Goal: Information Seeking & Learning: Learn about a topic

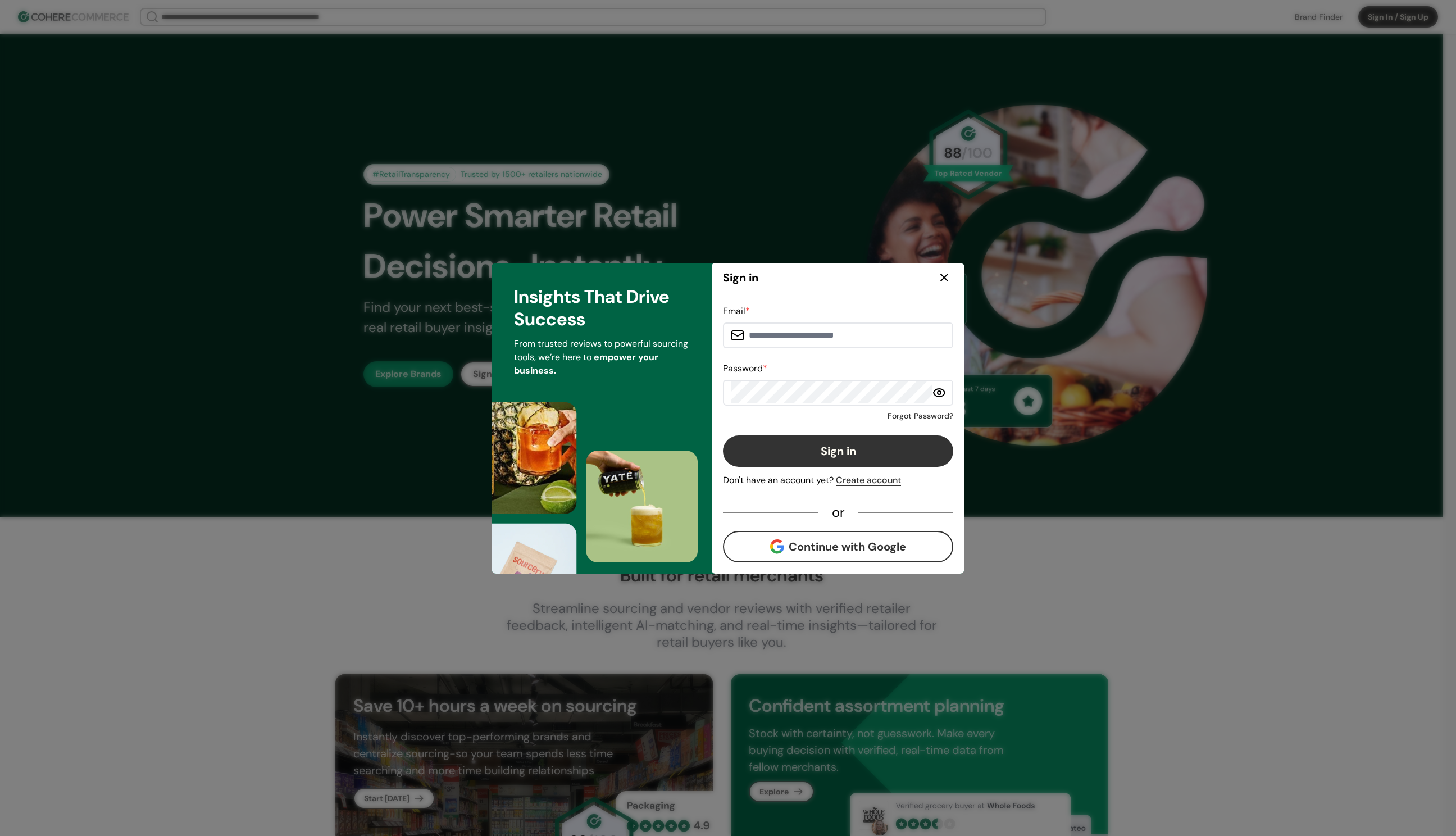
type input "**********"
click at [723, 435] on button "Sign in" at bounding box center [838, 451] width 230 height 31
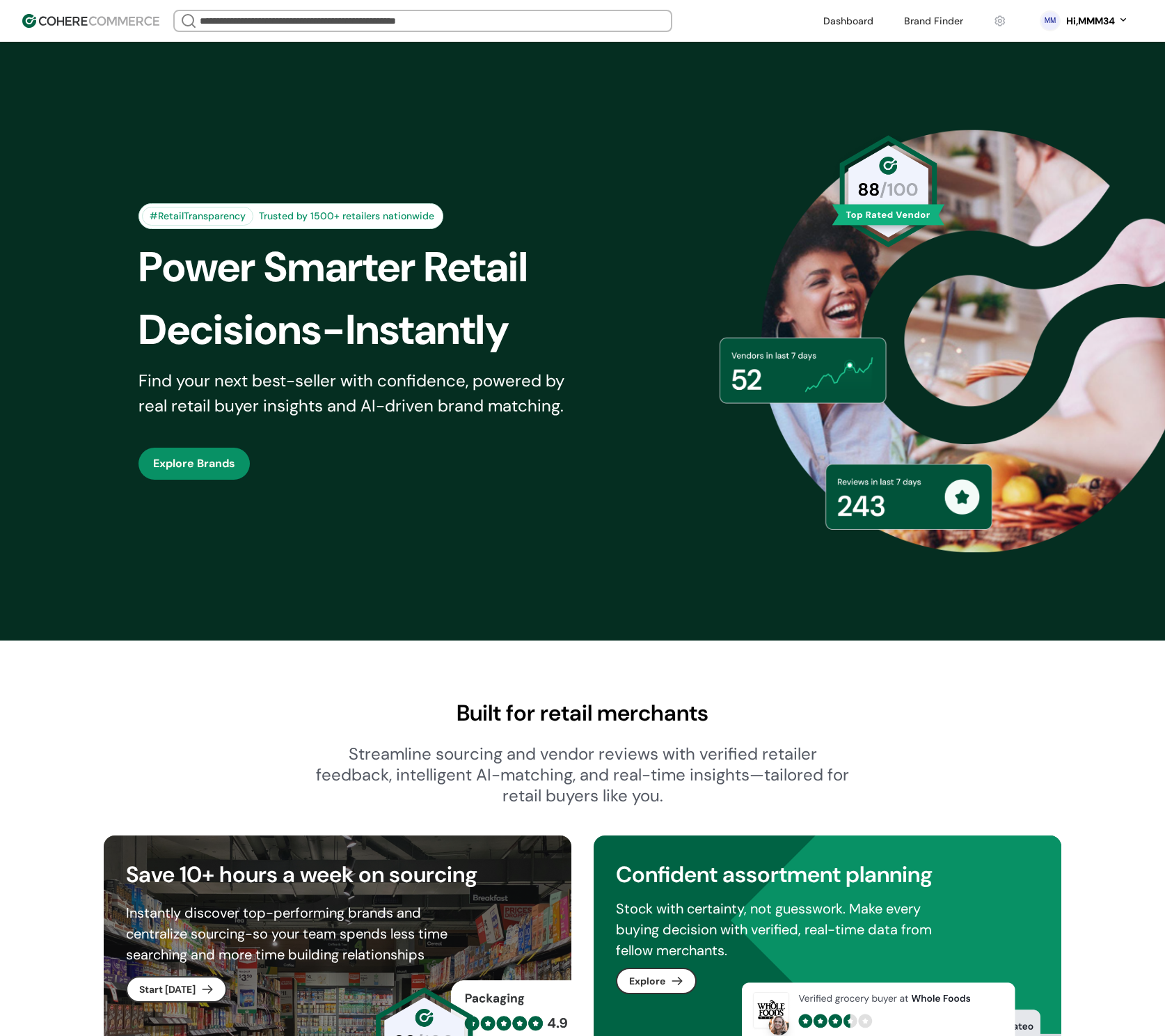
click at [920, 14] on link at bounding box center [933, 21] width 76 height 21
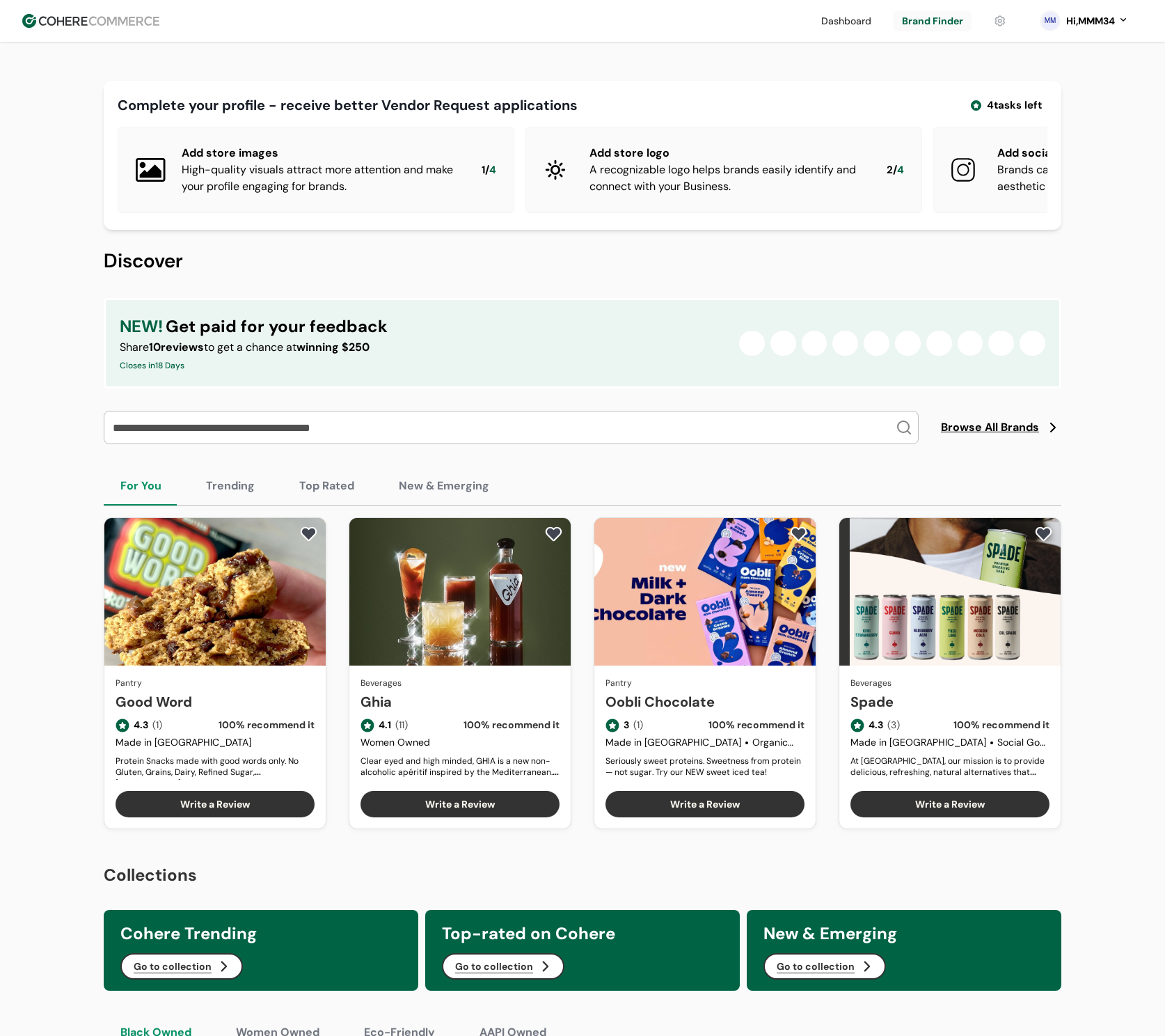
click at [948, 436] on span "Browse All Brands" at bounding box center [989, 428] width 98 height 17
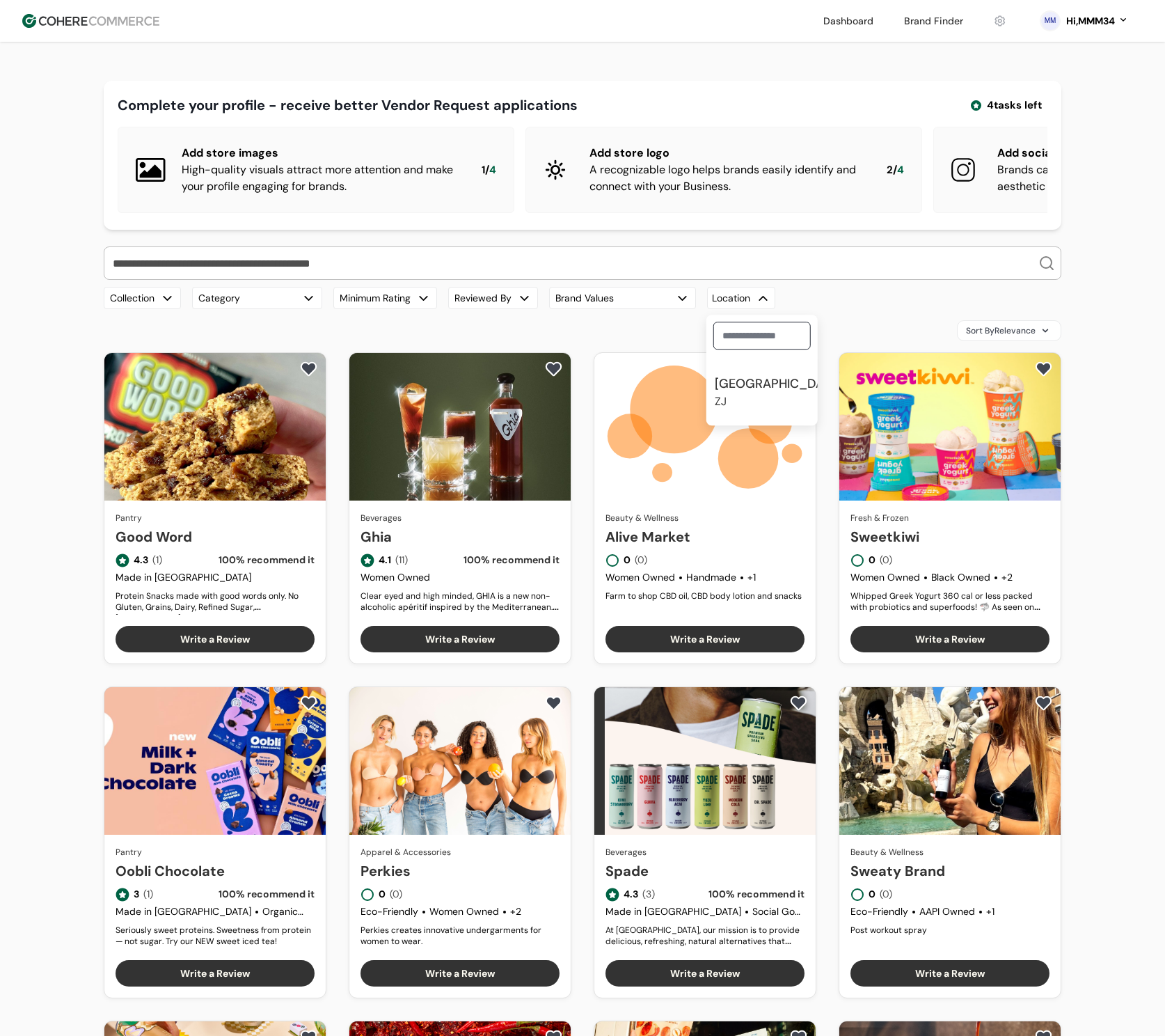
click at [731, 309] on div "Location" at bounding box center [741, 298] width 68 height 23
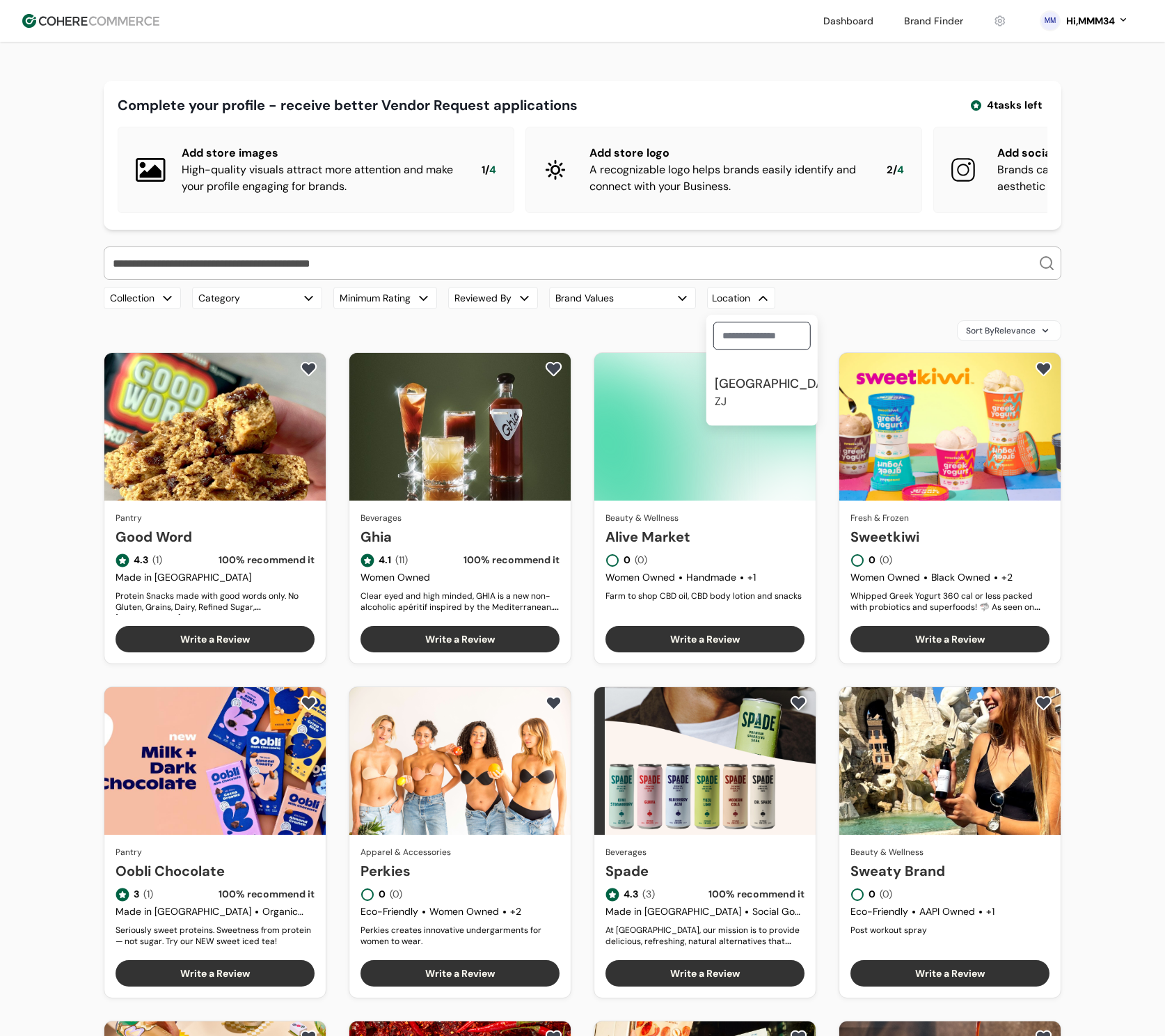
type input "*"
type input "****"
click at [754, 410] on span "Zhejiang ZJ" at bounding box center [779, 392] width 128 height 35
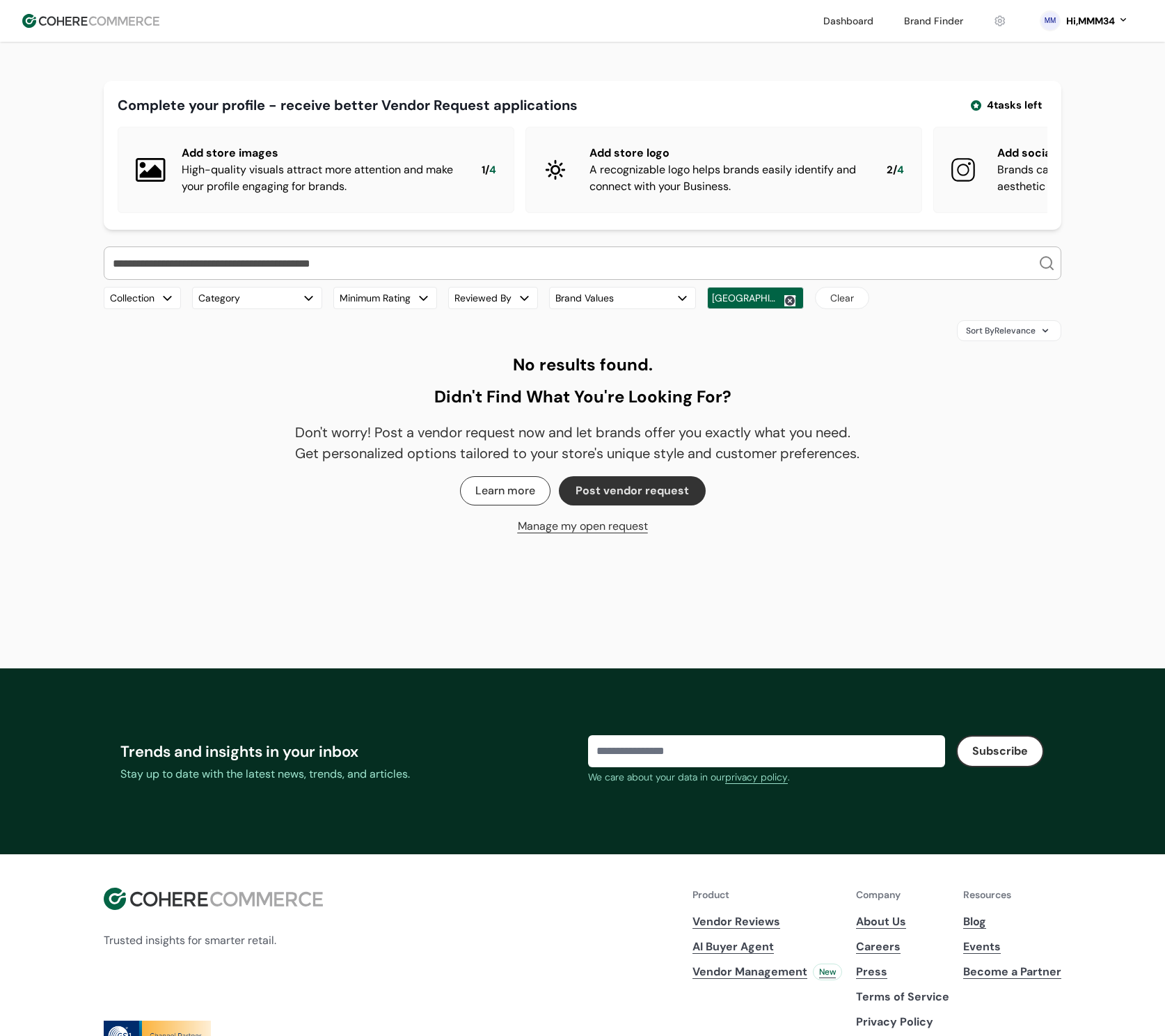
click at [606, 309] on button "Brand Values" at bounding box center [623, 298] width 147 height 23
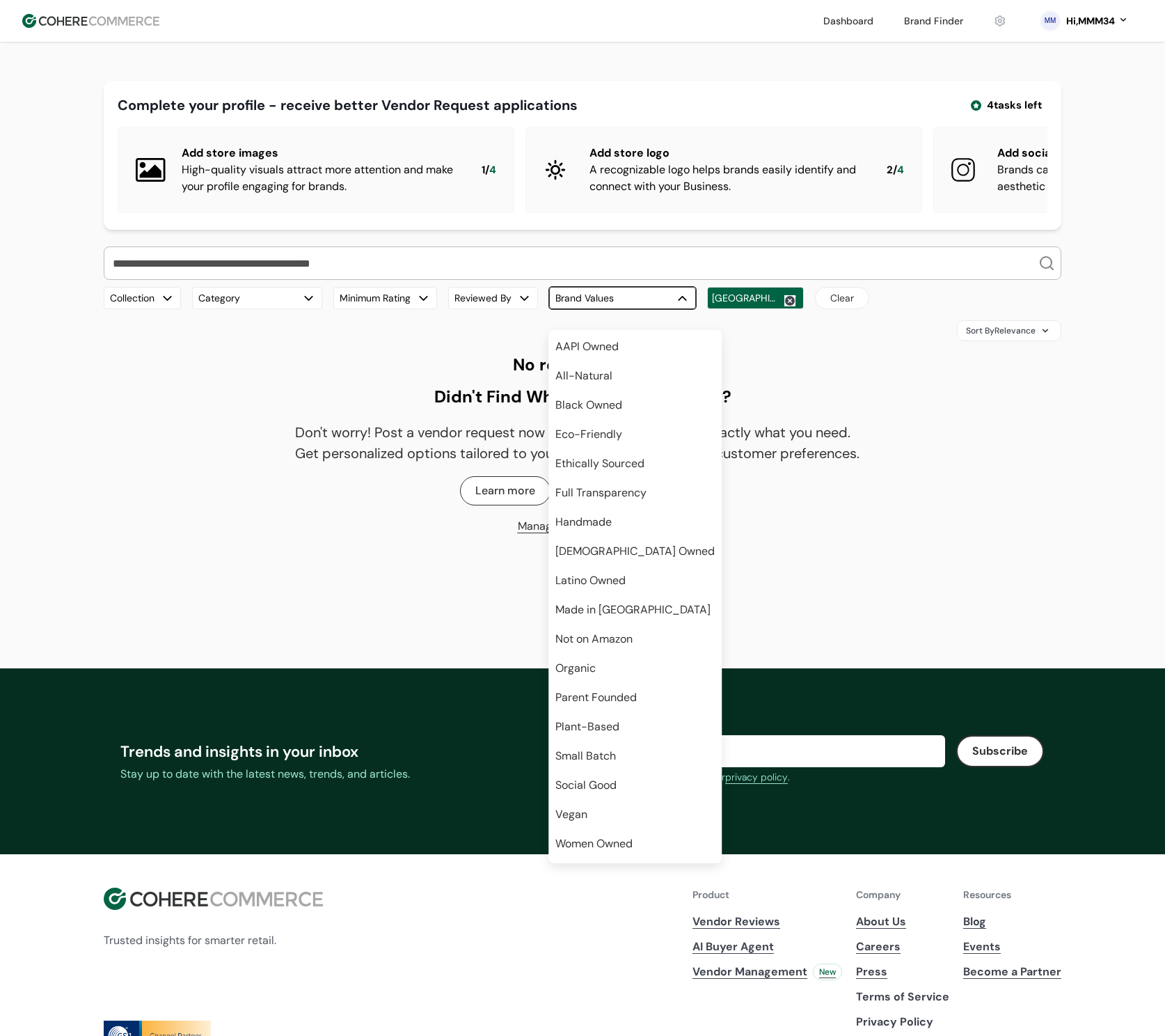
click at [607, 374] on span "All-Natural" at bounding box center [584, 376] width 57 height 17
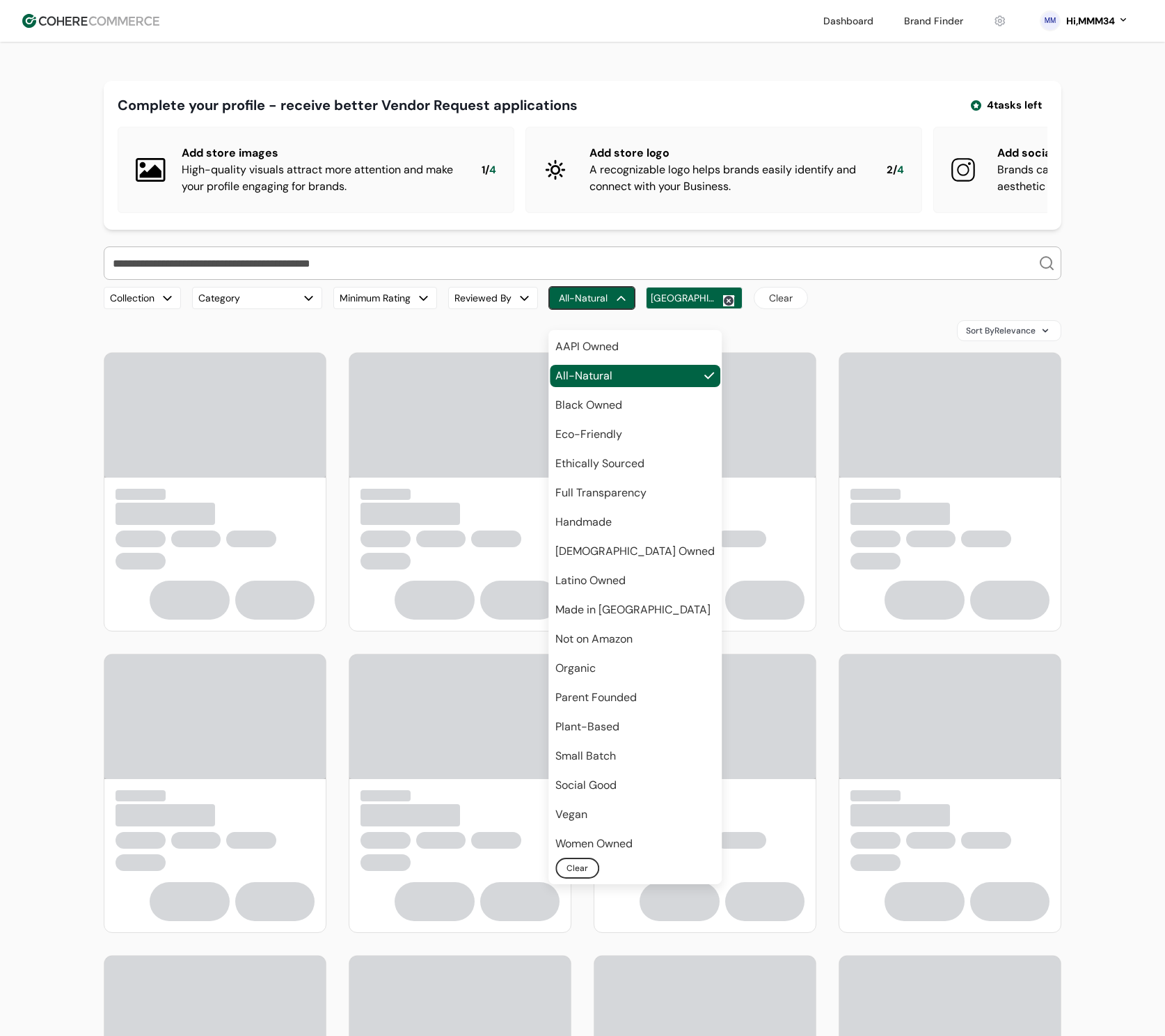
click at [608, 435] on span "Eco-Friendly" at bounding box center [588, 434] width 67 height 17
click at [786, 341] on div "Sort By Relevance" at bounding box center [582, 331] width 958 height 21
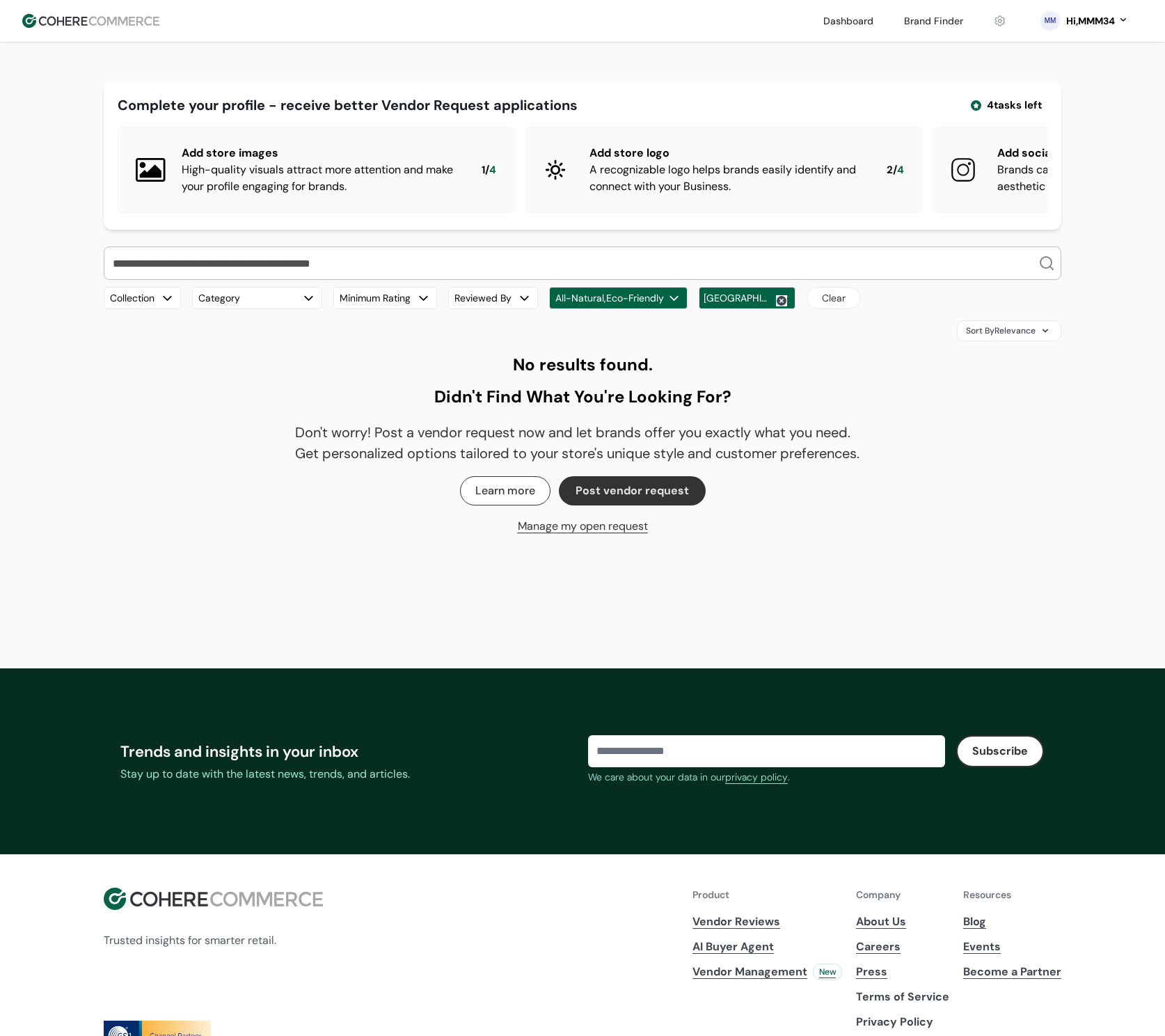
click at [591, 309] on button "All-Natural,Eco-Friendly" at bounding box center [618, 298] width 139 height 23
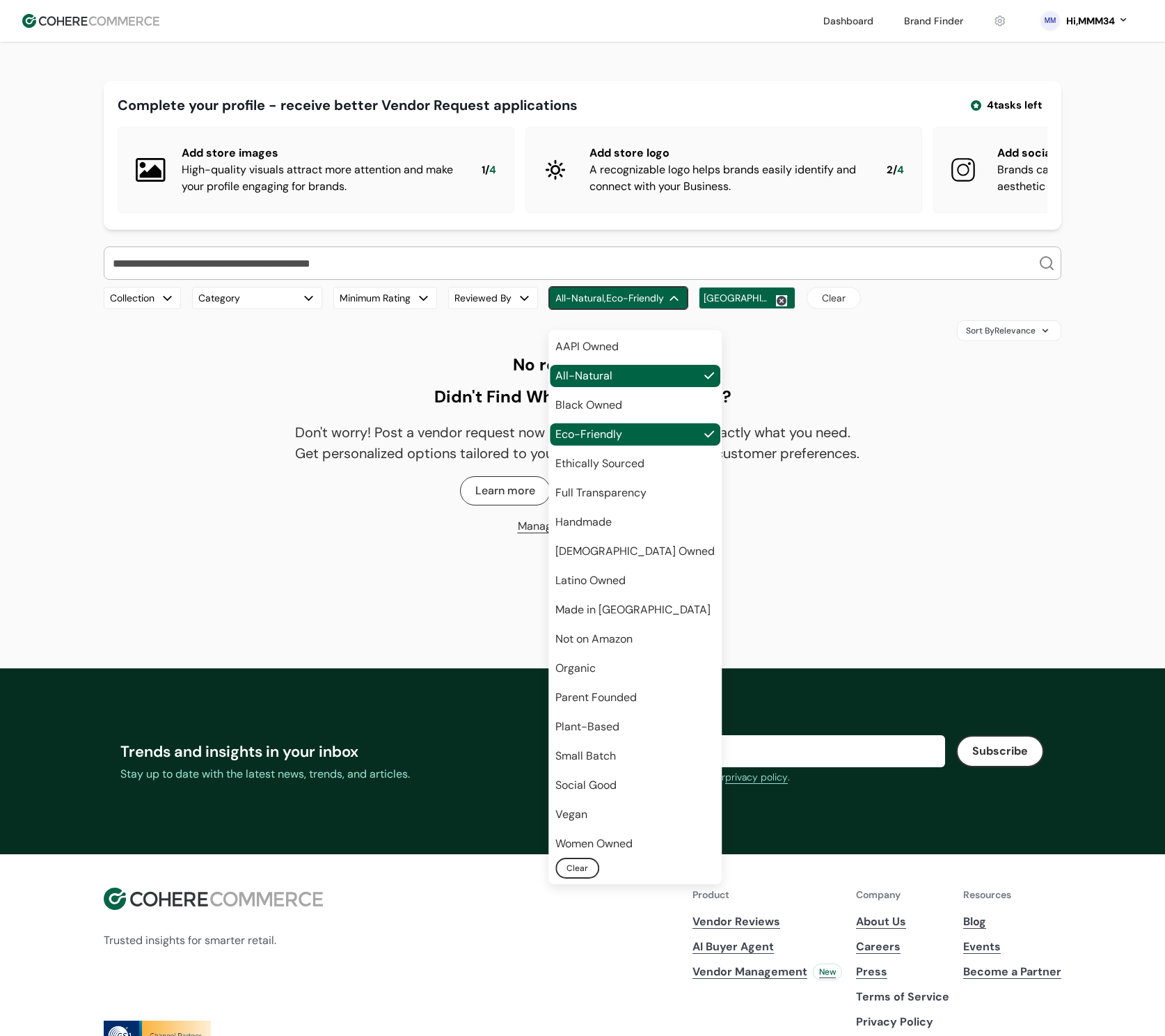
click at [596, 476] on div "AAPI Owned All-Natural Black Owned Eco-Friendly Ethically Sourced Full Transpar…" at bounding box center [635, 595] width 170 height 519
click at [602, 465] on span "Ethically Sourced" at bounding box center [599, 464] width 89 height 17
click at [610, 530] on span "Handmade" at bounding box center [583, 522] width 56 height 17
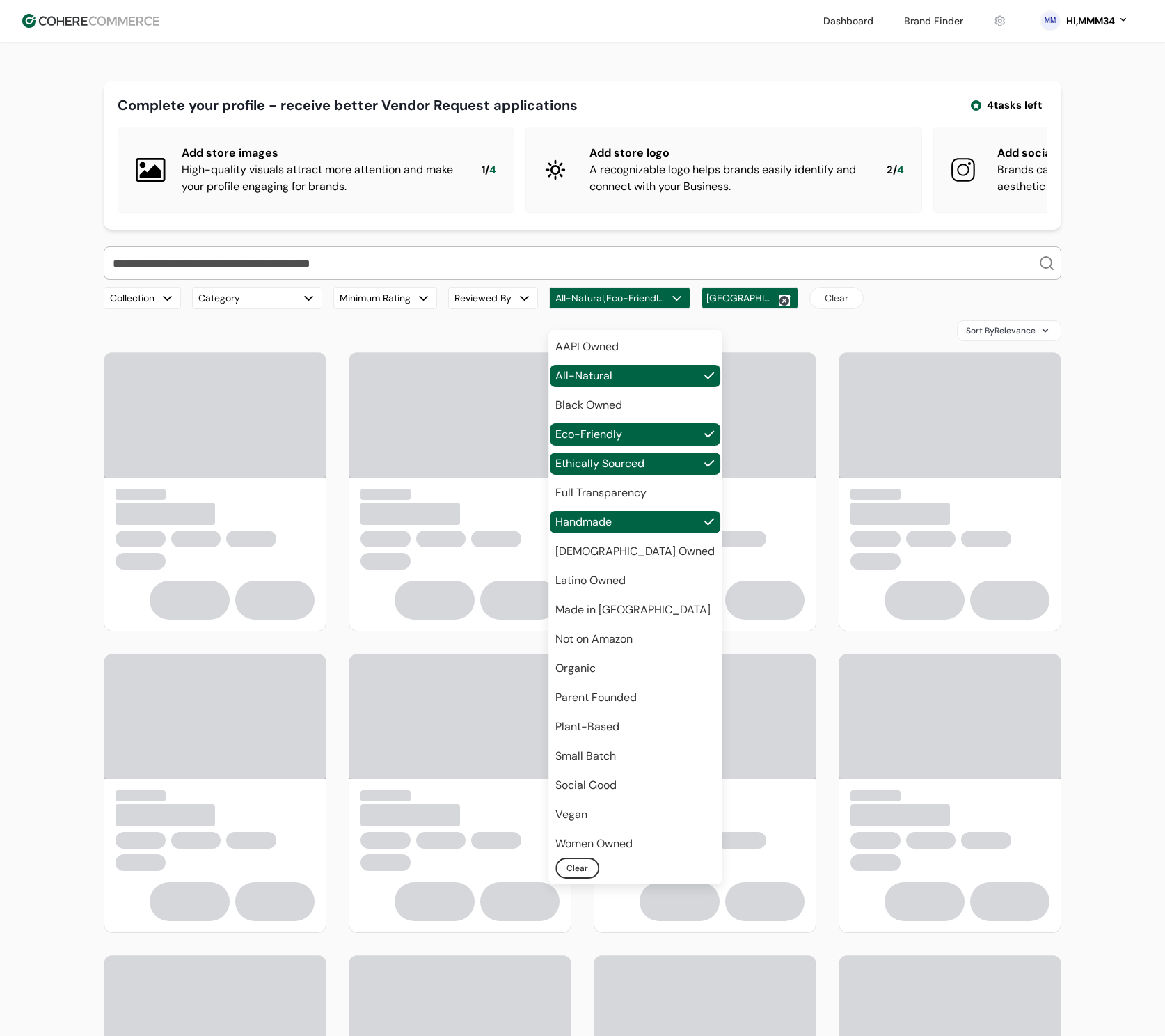
click at [756, 341] on div "Sort By Relevance" at bounding box center [582, 331] width 958 height 21
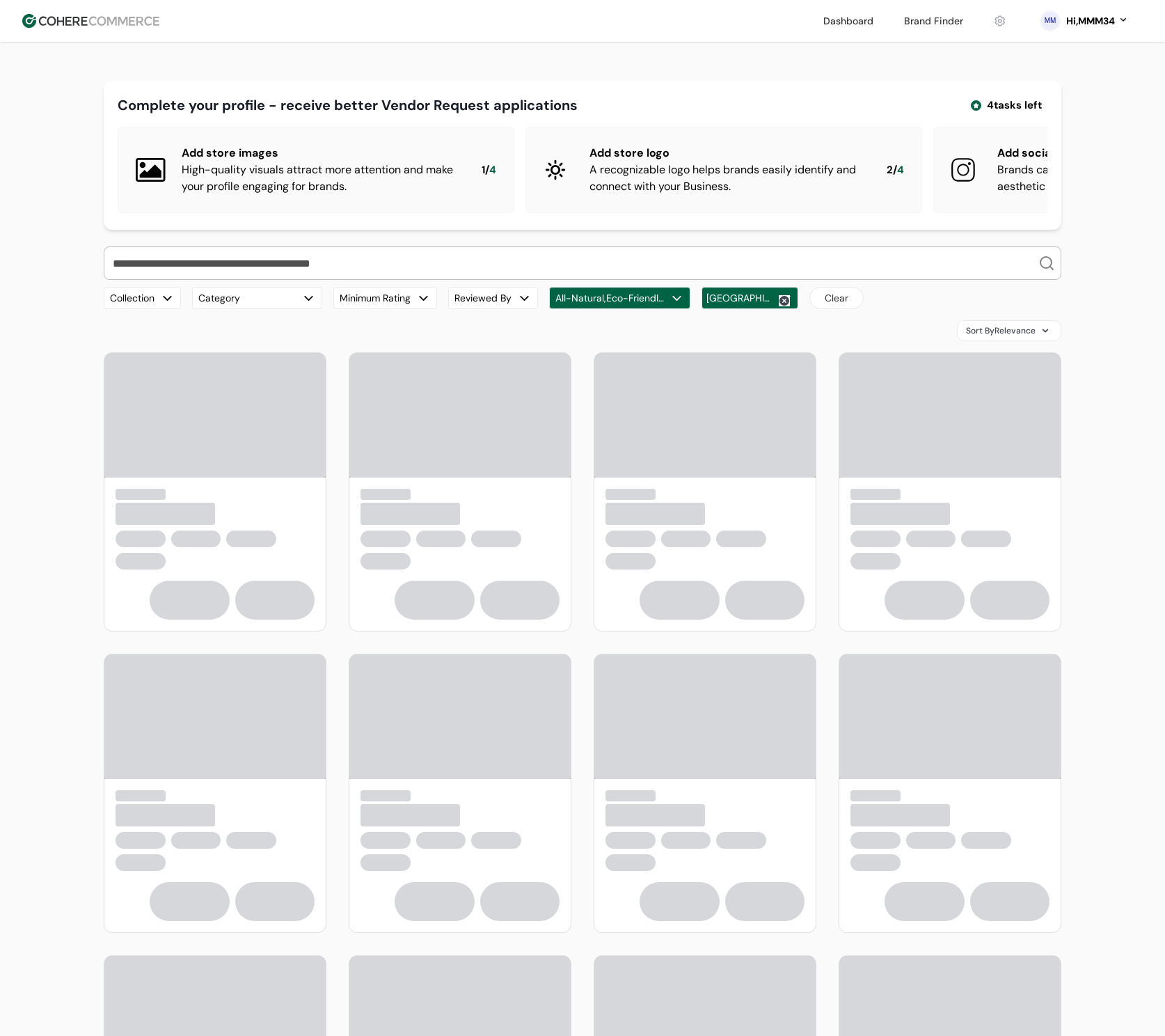
click at [716, 309] on div "[GEOGRAPHIC_DATA]" at bounding box center [749, 298] width 97 height 23
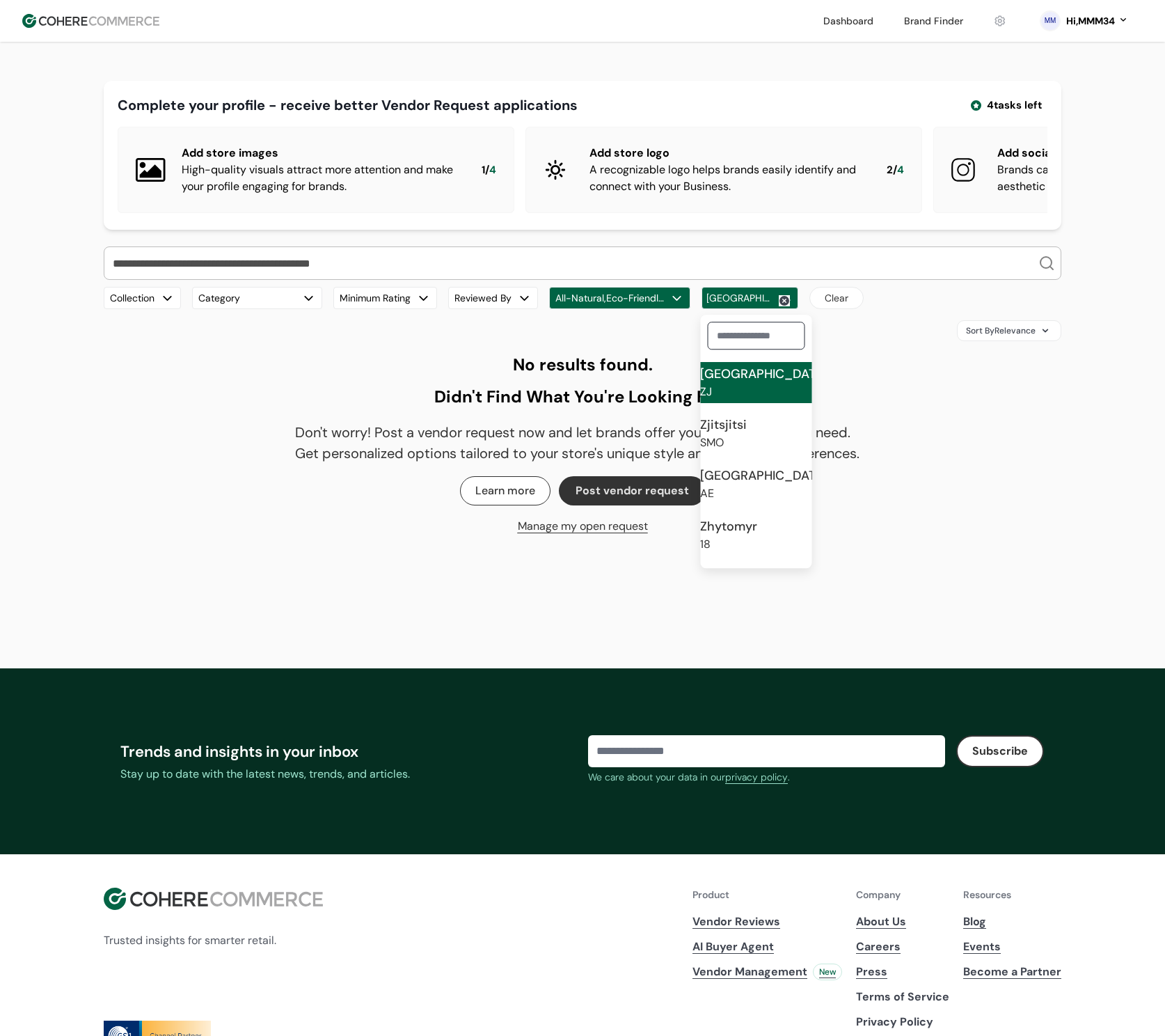
scroll to position [25, 0]
click at [857, 378] on div "No results found. Didn't Find What You're Looking For? Don't worry! Post a vend…" at bounding box center [582, 446] width 575 height 188
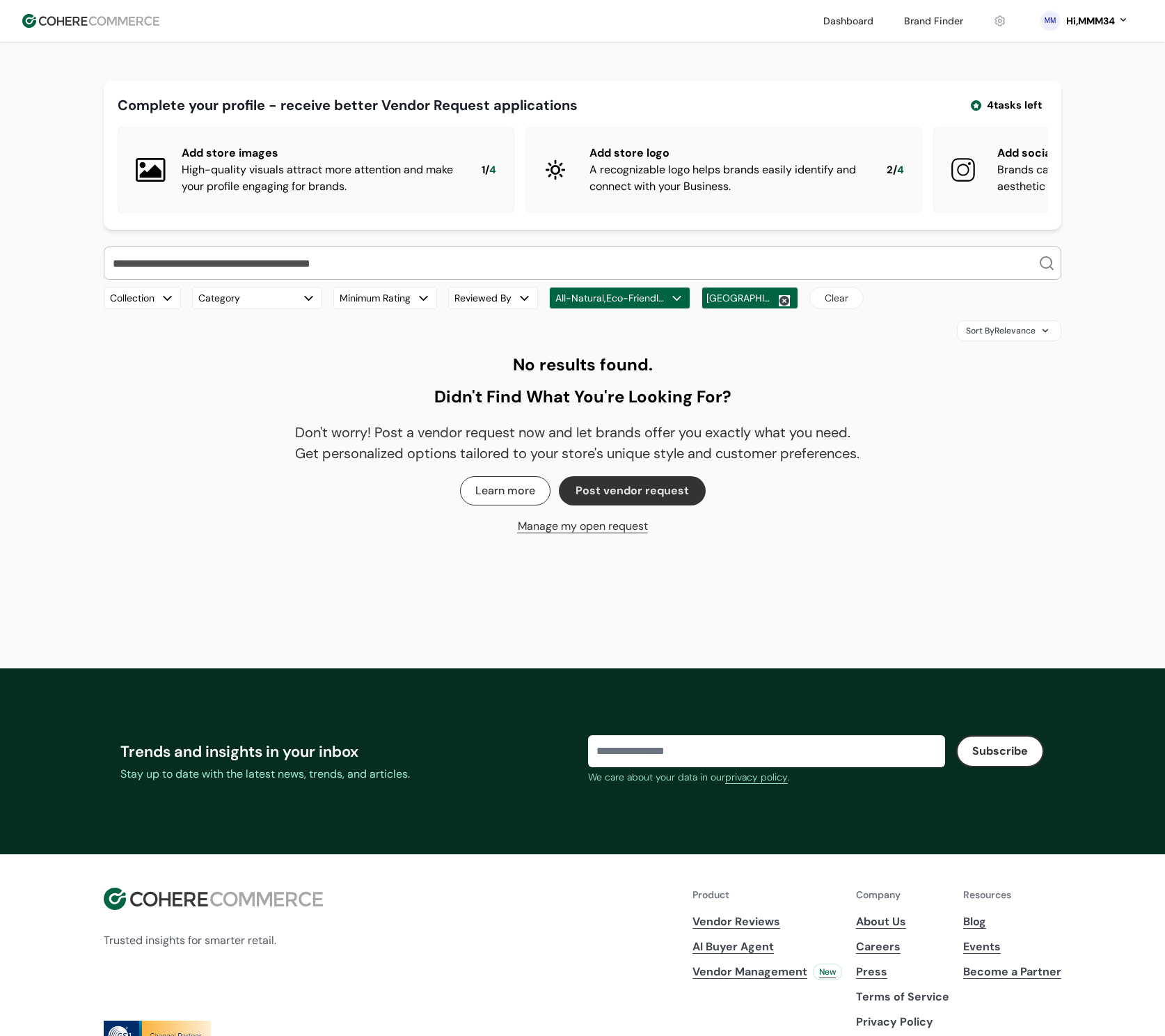
click at [640, 309] on button "All-Natural,Eco-Friendly,Ethically Sourced,Handmade" at bounding box center [620, 298] width 141 height 23
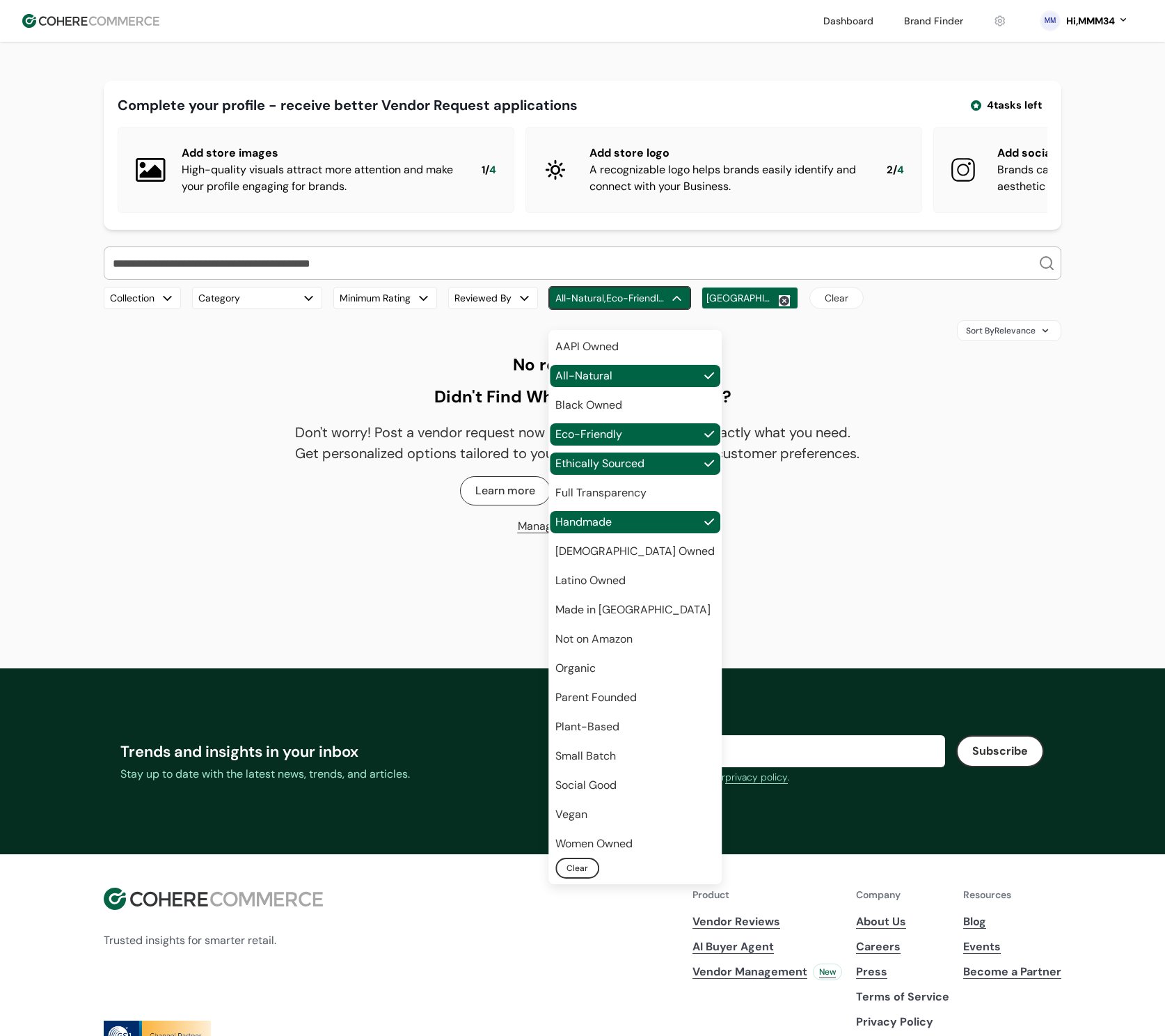
drag, startPoint x: 443, startPoint y: 340, endPoint x: 473, endPoint y: 332, distance: 31.0
click at [443, 340] on div "Sort By Relevance" at bounding box center [582, 331] width 958 height 21
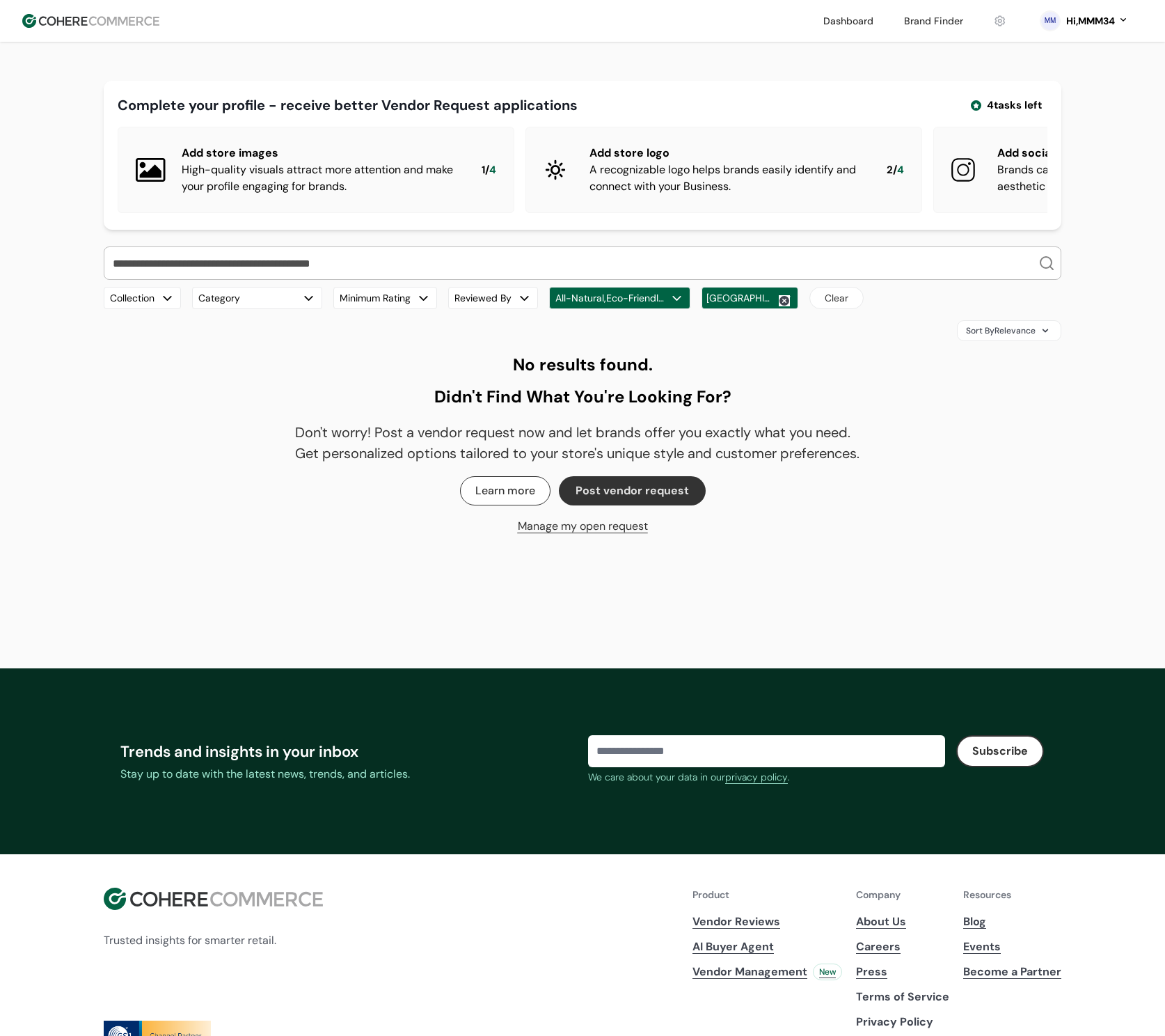
click at [478, 309] on button "Reviewed By" at bounding box center [494, 298] width 90 height 23
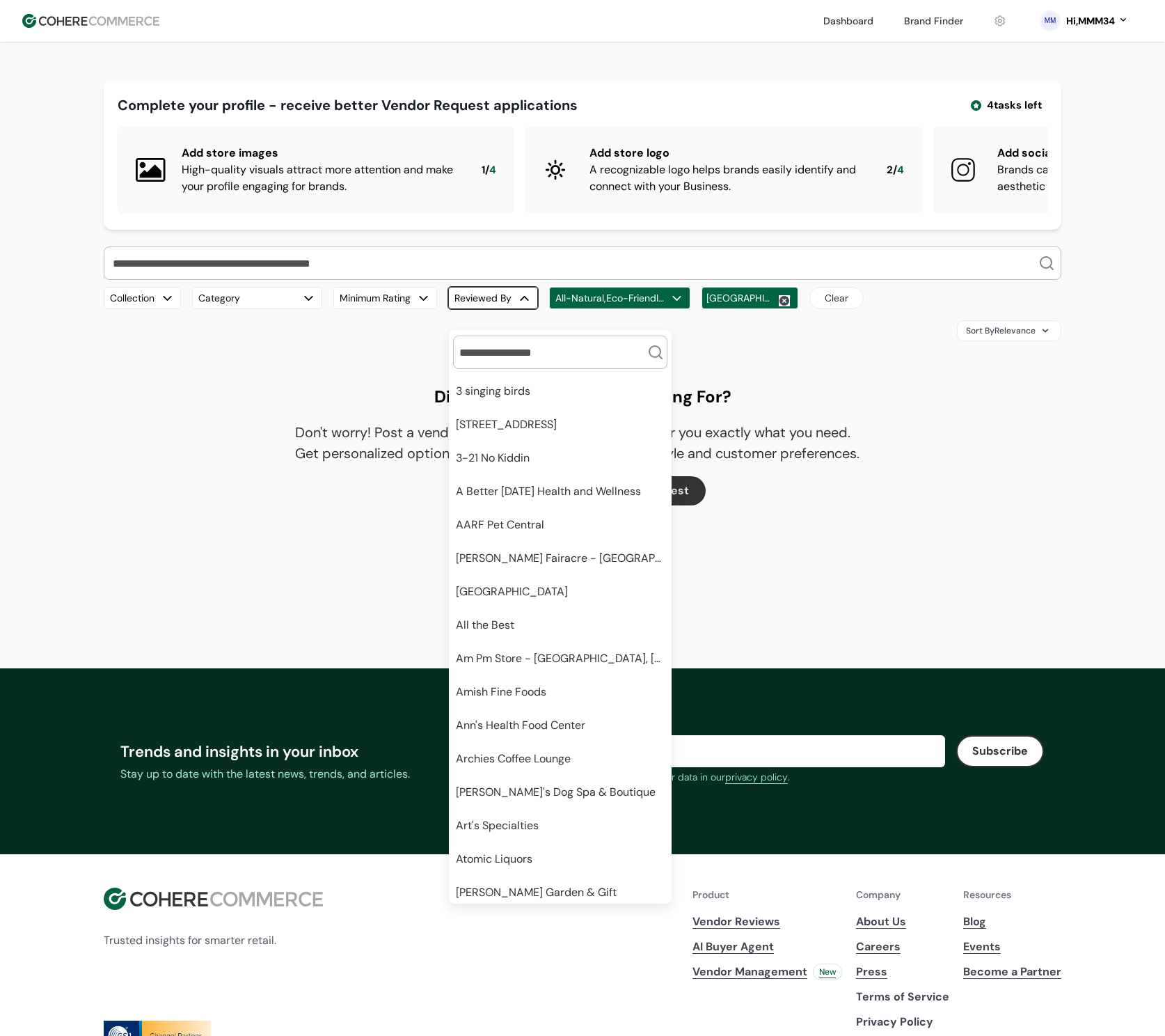
click at [520, 400] on div "3 singing birds" at bounding box center [560, 392] width 220 height 23
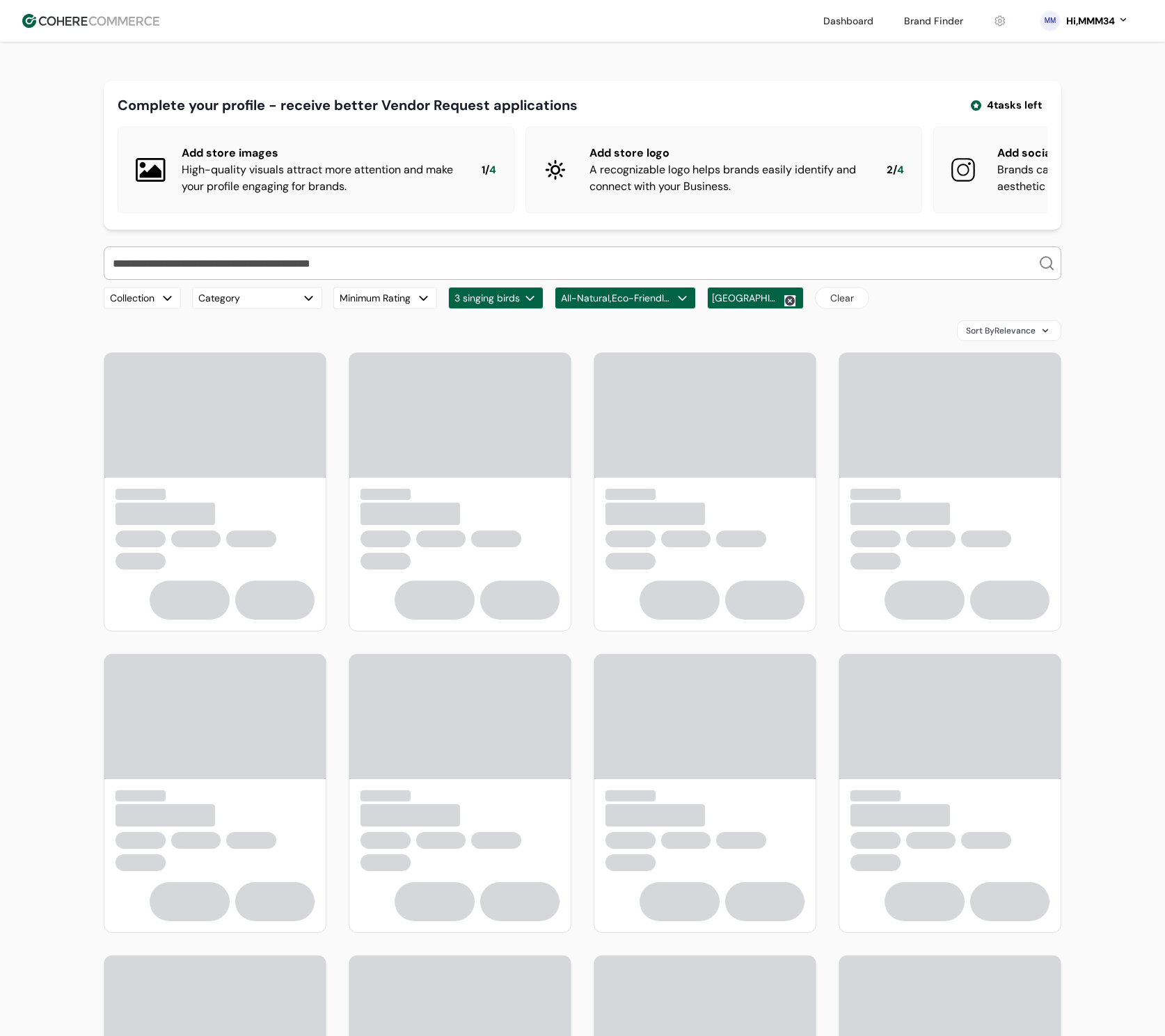
click at [590, 308] on button "All-Natural,Eco-Friendly,Ethically Sourced,Handmade" at bounding box center [626, 298] width 141 height 23
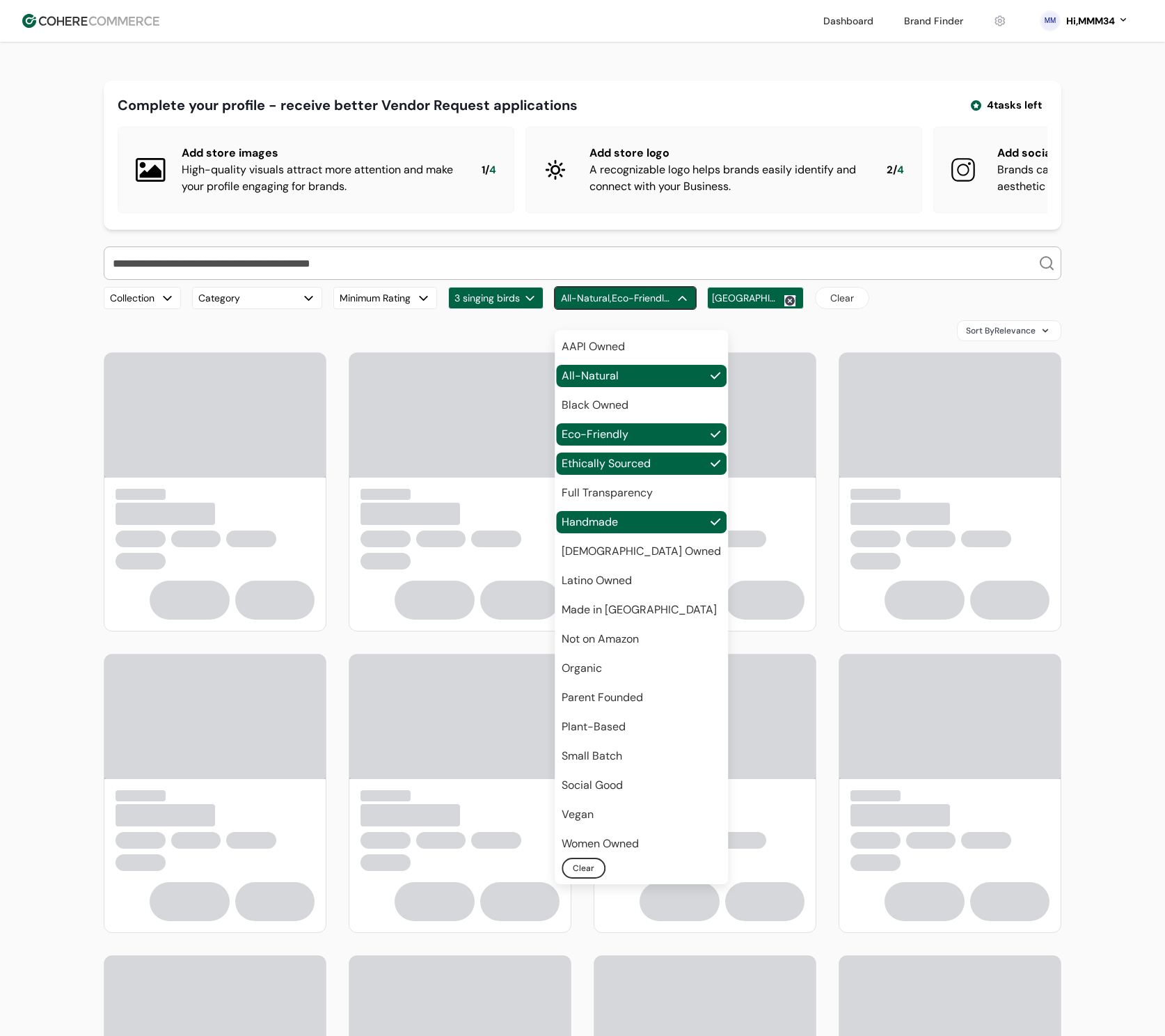
click at [733, 305] on div "[GEOGRAPHIC_DATA]" at bounding box center [755, 298] width 97 height 23
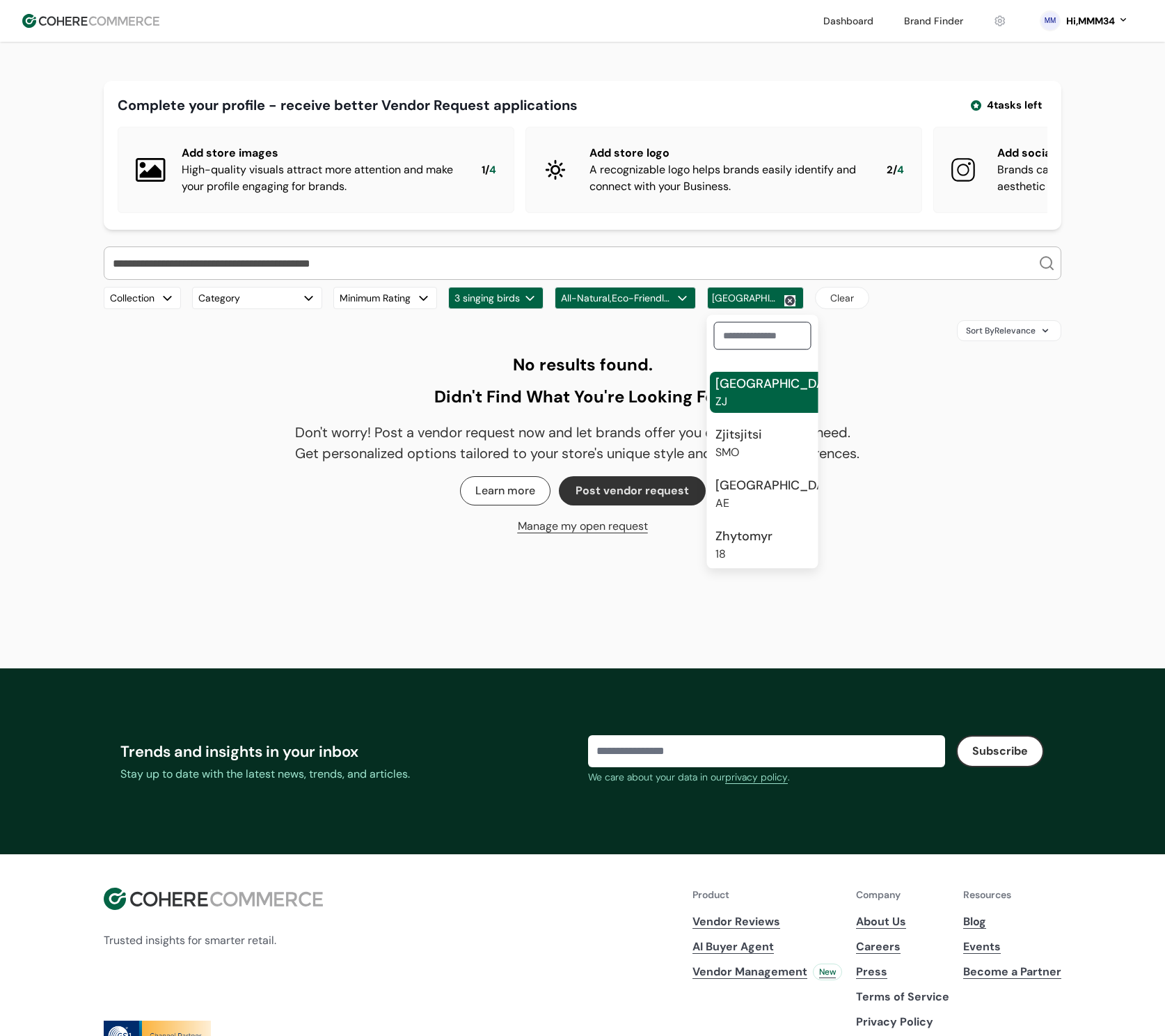
click at [593, 309] on button "All-Natural,Eco-Friendly,Ethically Sourced,Handmade" at bounding box center [626, 298] width 141 height 23
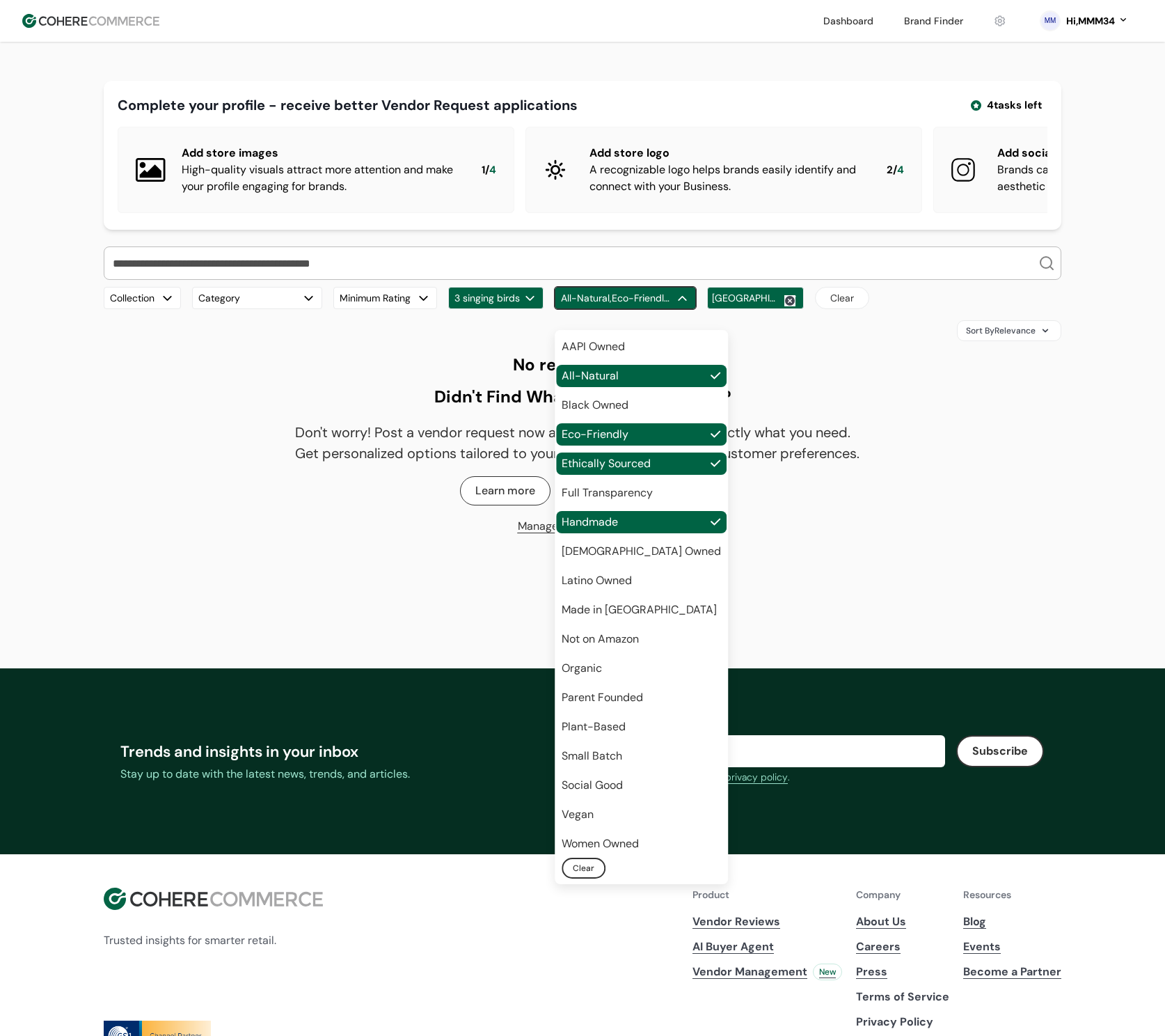
click at [479, 309] on button "3 singing birds" at bounding box center [496, 298] width 95 height 23
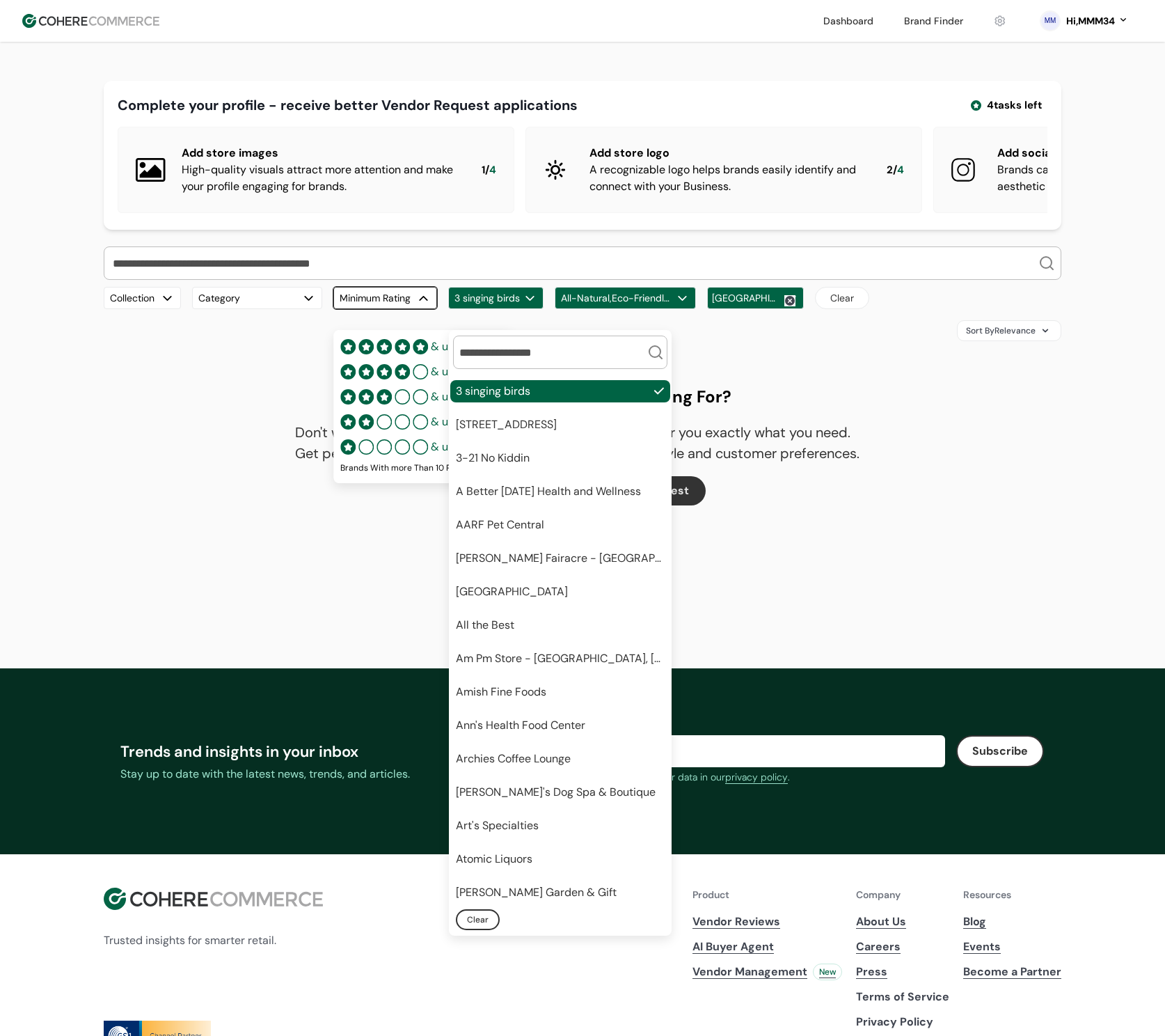
click at [383, 309] on button "Minimum Rating" at bounding box center [385, 298] width 104 height 23
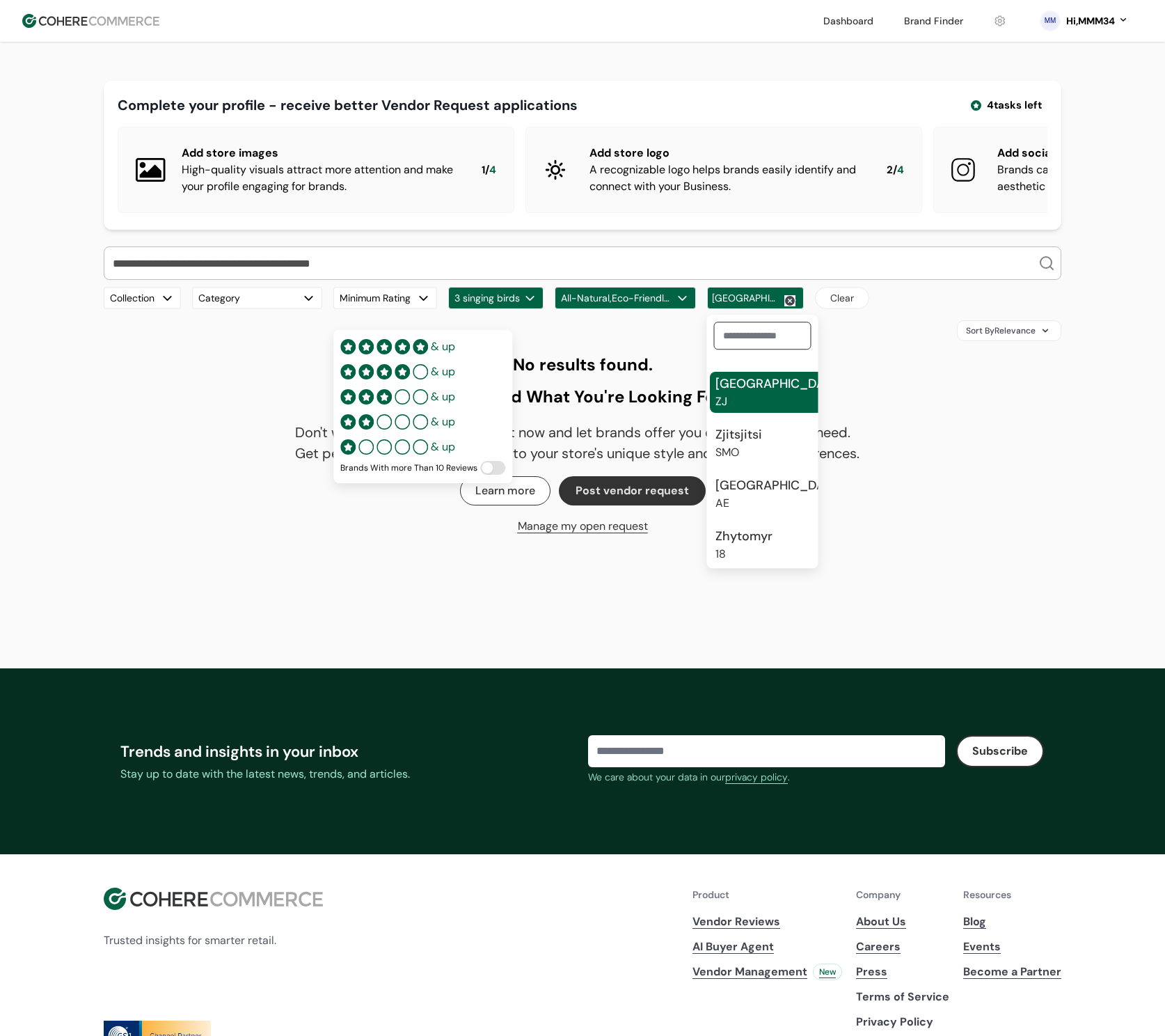
click at [737, 309] on div "[GEOGRAPHIC_DATA]" at bounding box center [755, 298] width 97 height 23
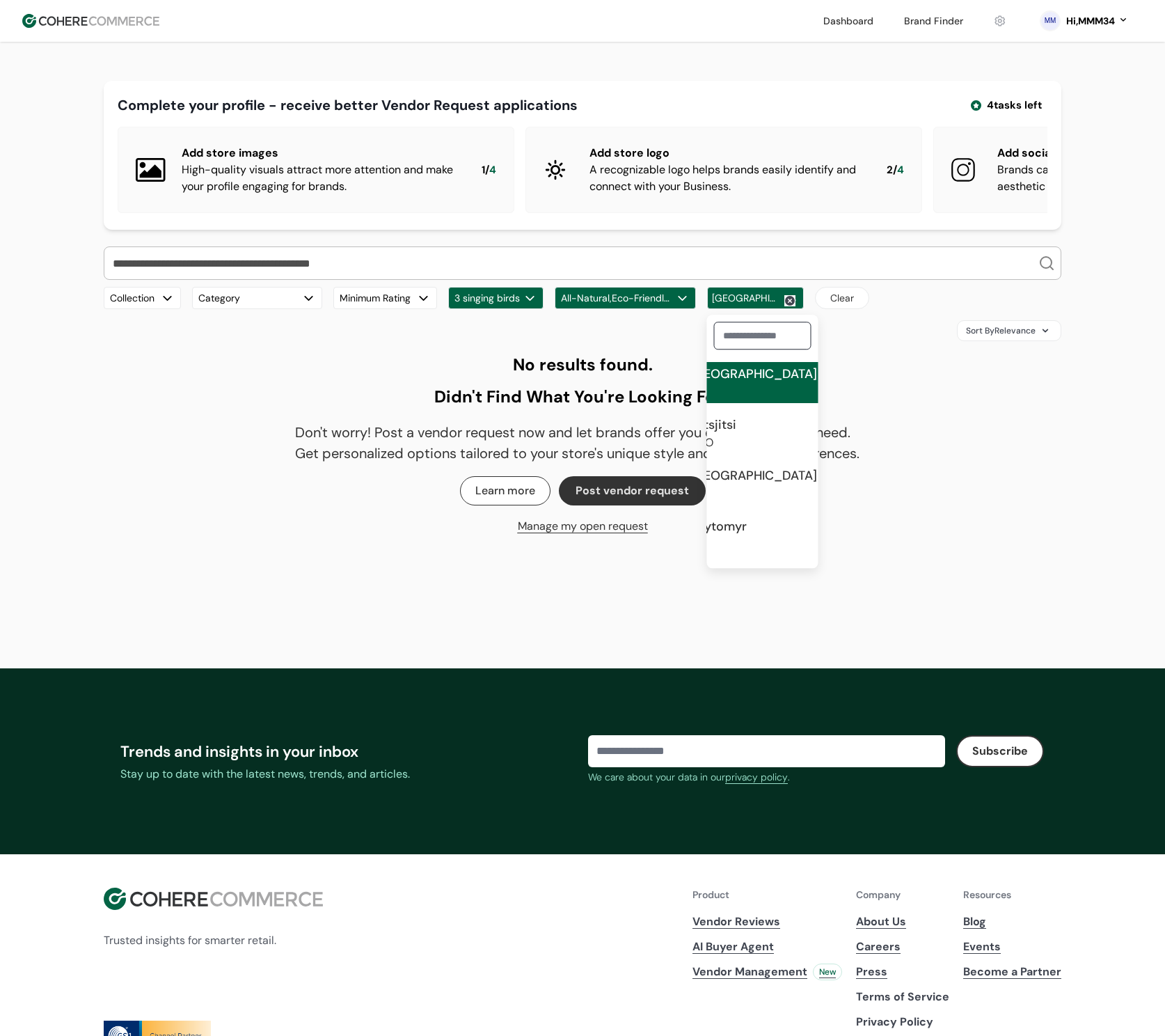
scroll to position [25, 0]
